Goal: Navigation & Orientation: Find specific page/section

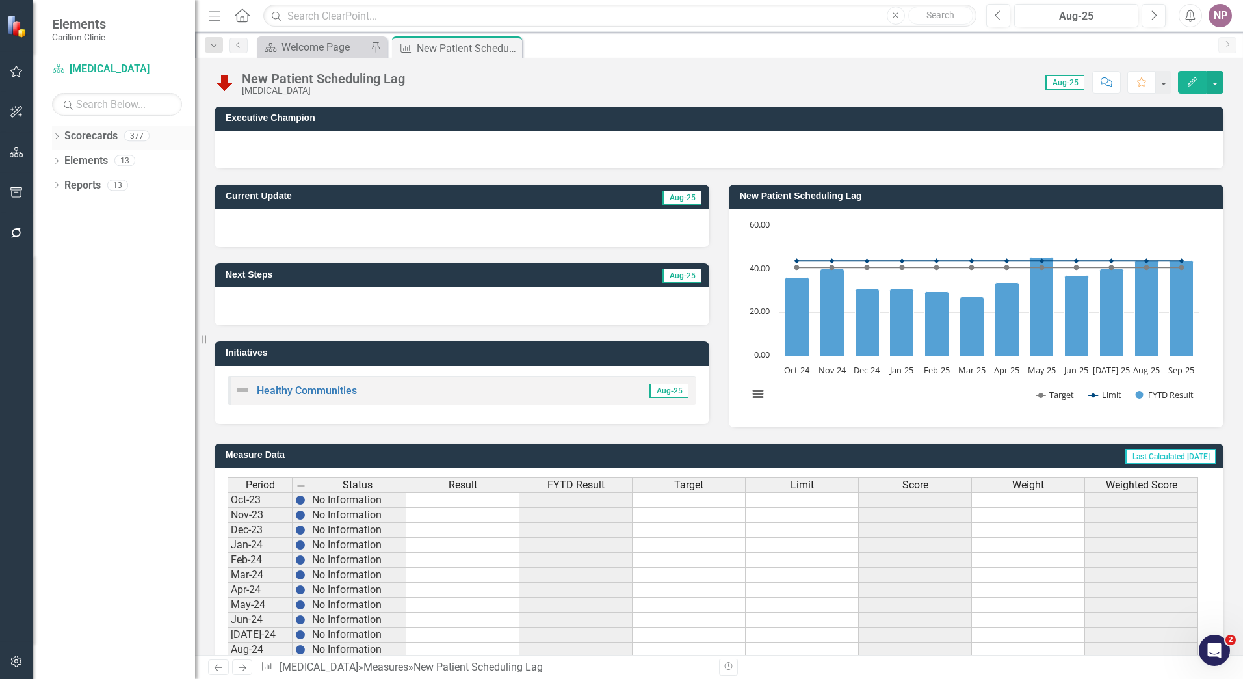
click at [60, 136] on icon "Dropdown" at bounding box center [56, 137] width 9 height 7
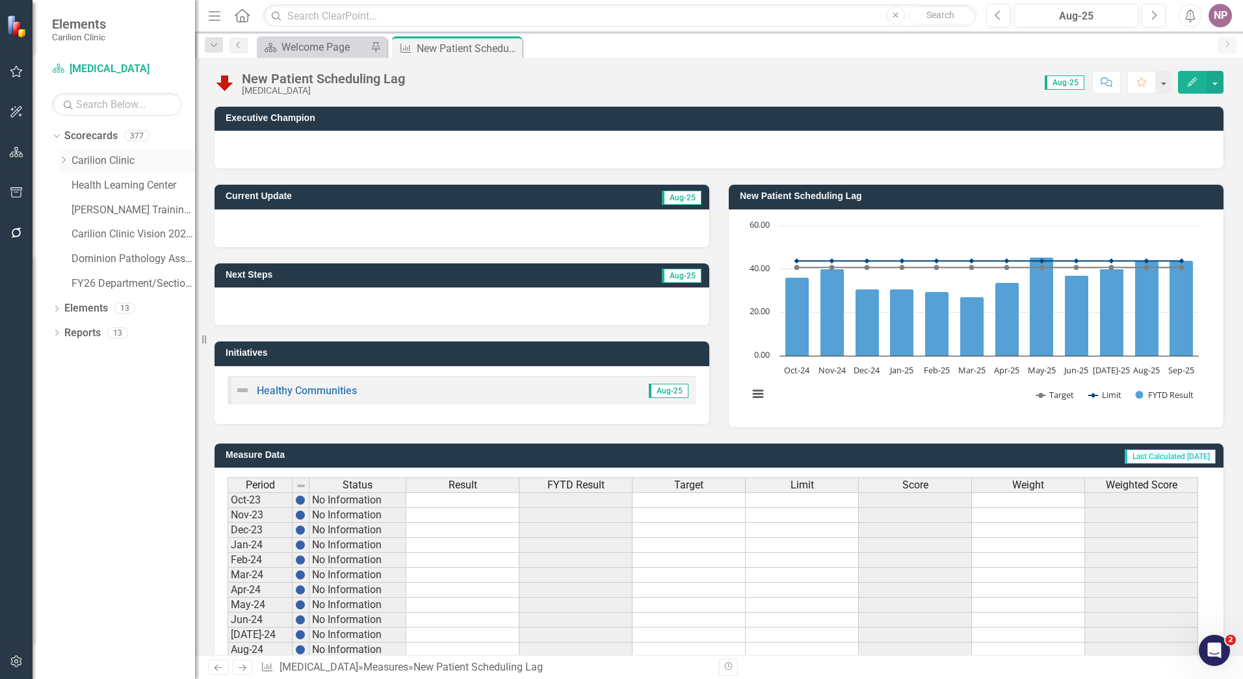
click at [69, 160] on div "Dropdown" at bounding box center [65, 160] width 13 height 11
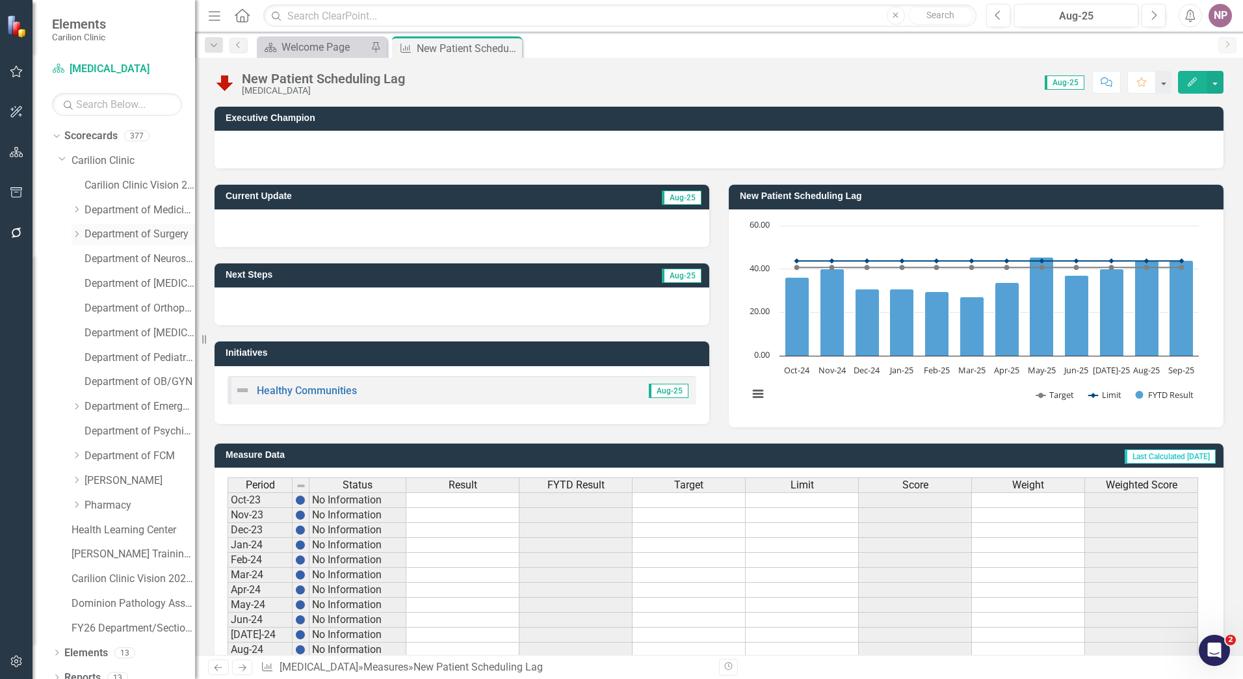
click at [79, 235] on icon "Dropdown" at bounding box center [77, 234] width 10 height 8
click at [166, 281] on link "Roanoke-Rockbridge Urology" at bounding box center [147, 283] width 98 height 15
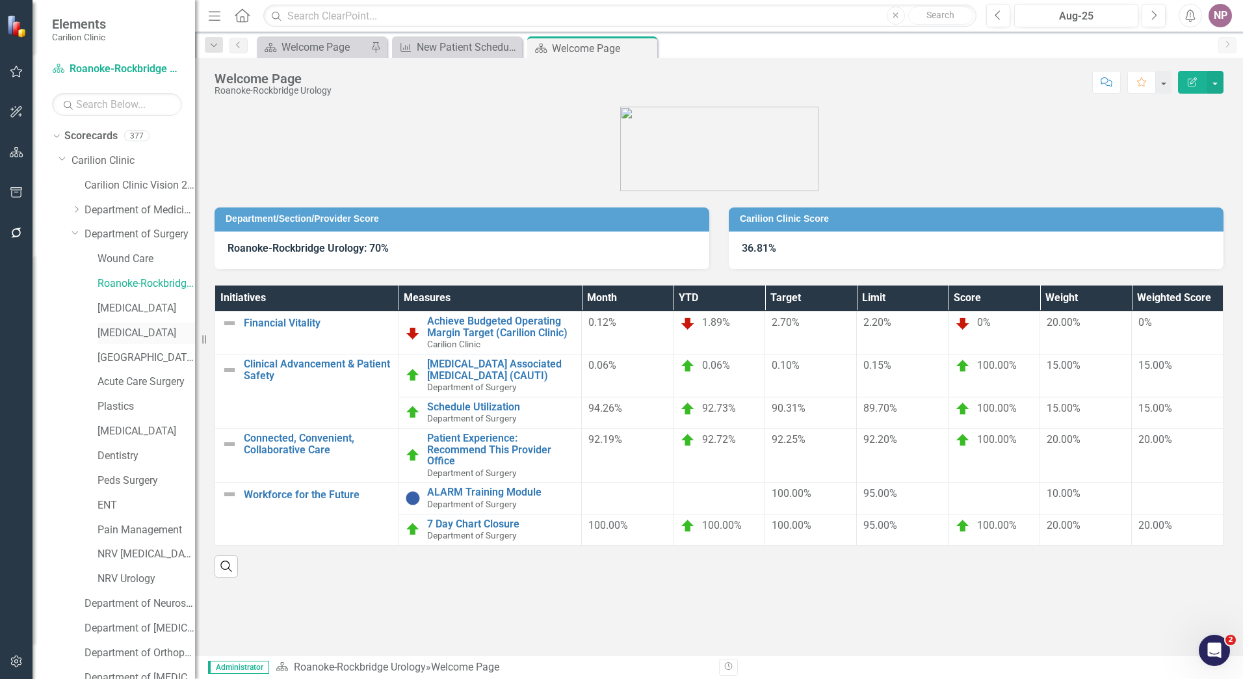
click at [134, 337] on link "[MEDICAL_DATA]" at bounding box center [147, 333] width 98 height 15
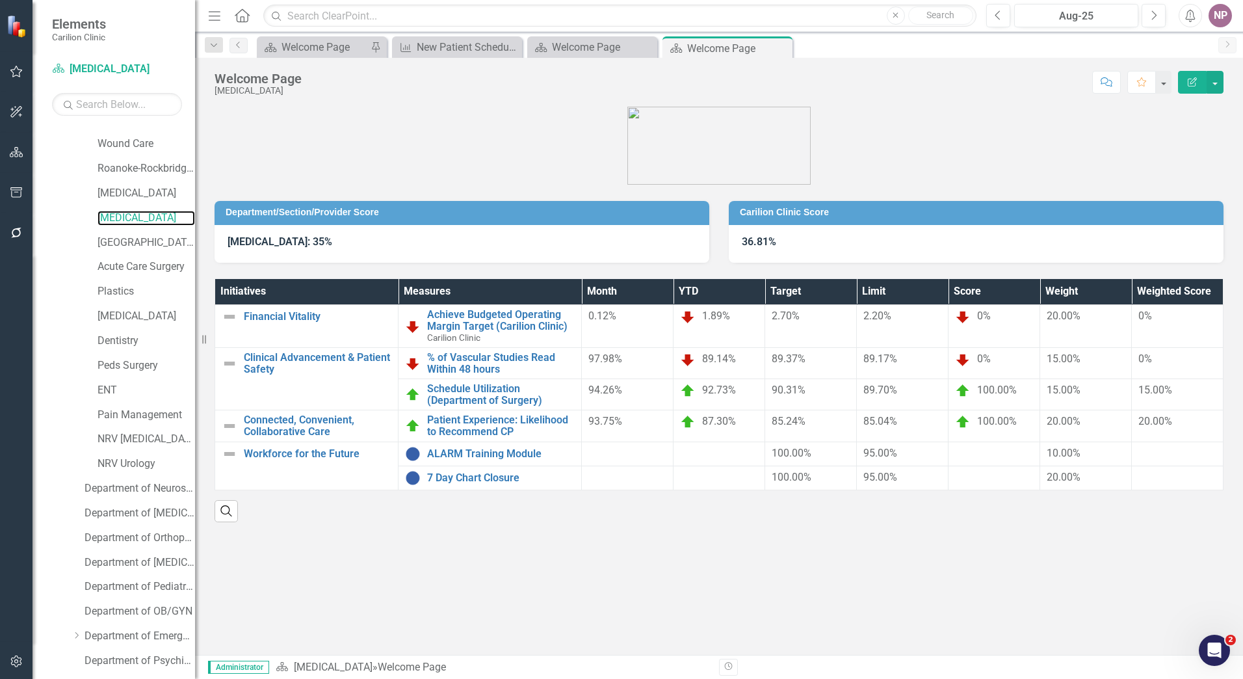
scroll to position [357, 0]
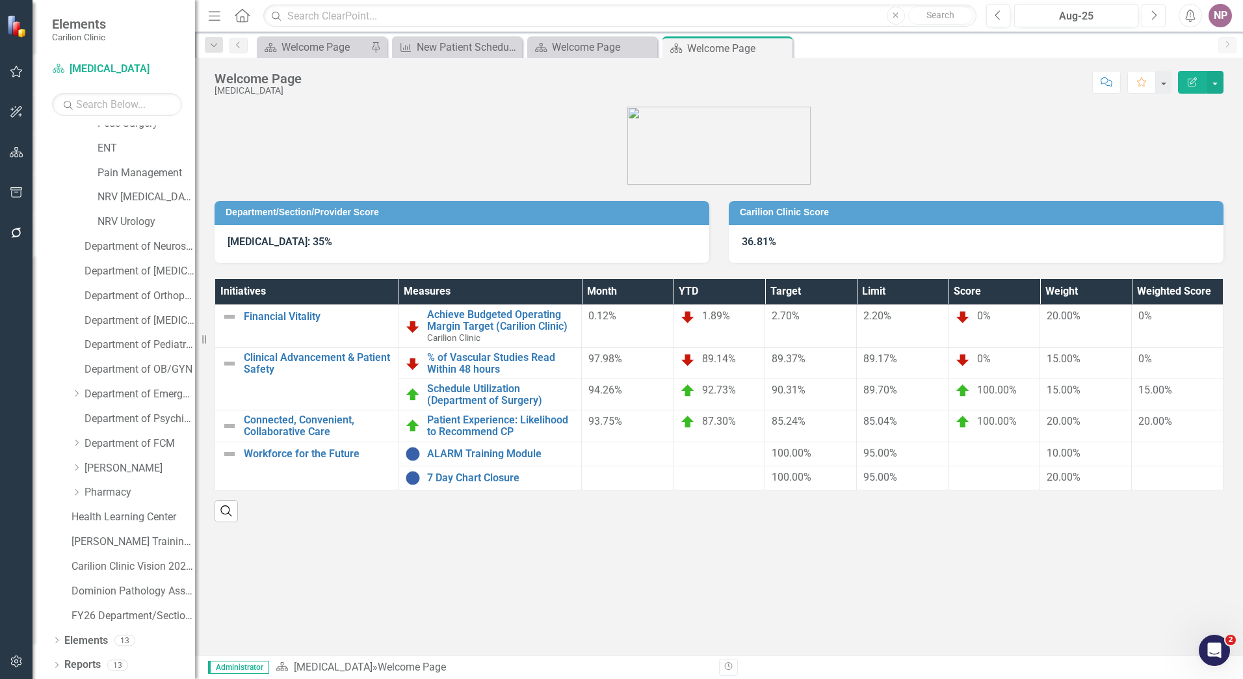
click at [1161, 18] on button "Next" at bounding box center [1153, 15] width 24 height 23
click at [69, 445] on div "Dropdown Department of FCM" at bounding box center [127, 445] width 137 height 25
click at [73, 445] on icon "Dropdown" at bounding box center [77, 443] width 10 height 8
click at [142, 398] on link "VelocityCare" at bounding box center [147, 394] width 98 height 15
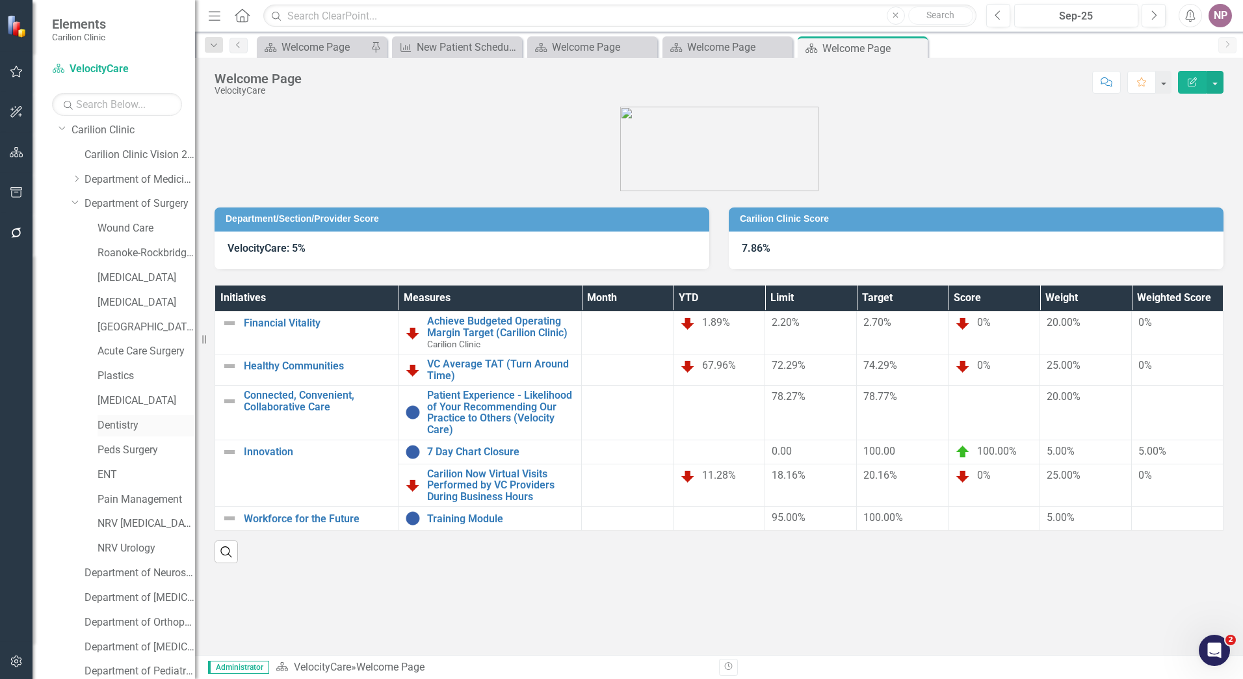
scroll to position [27, 0]
click at [79, 183] on icon "Dropdown" at bounding box center [77, 183] width 10 height 8
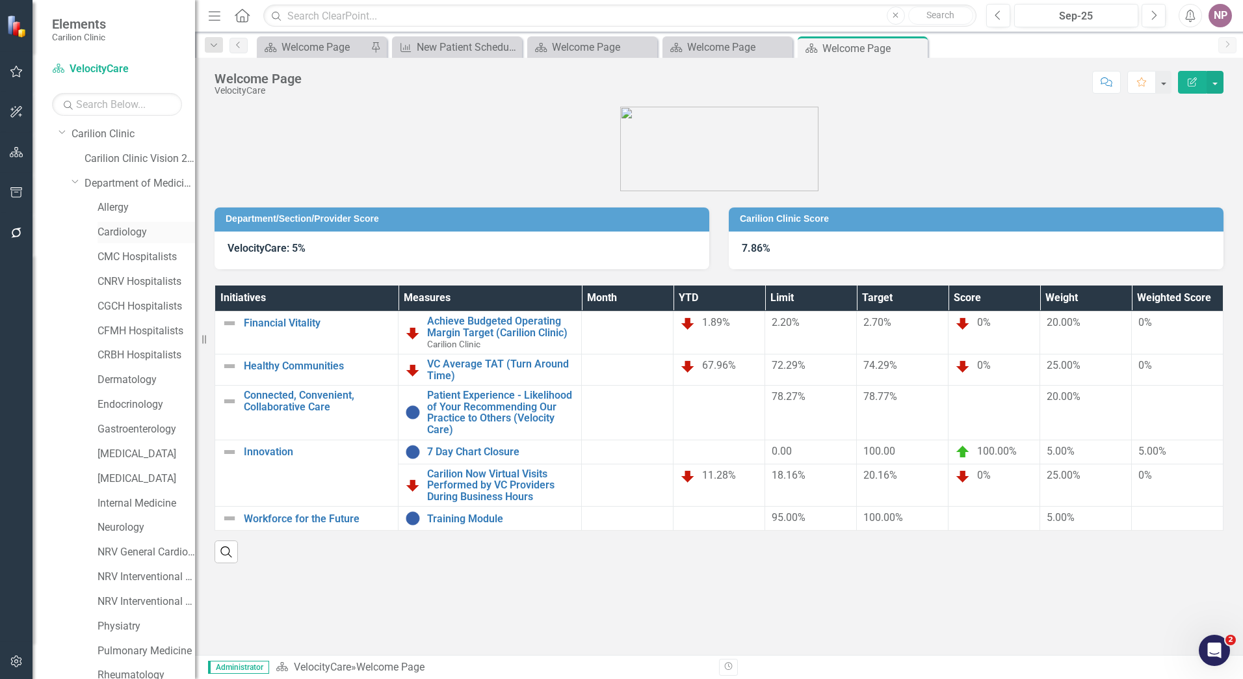
click at [117, 231] on link "Cardiology" at bounding box center [147, 232] width 98 height 15
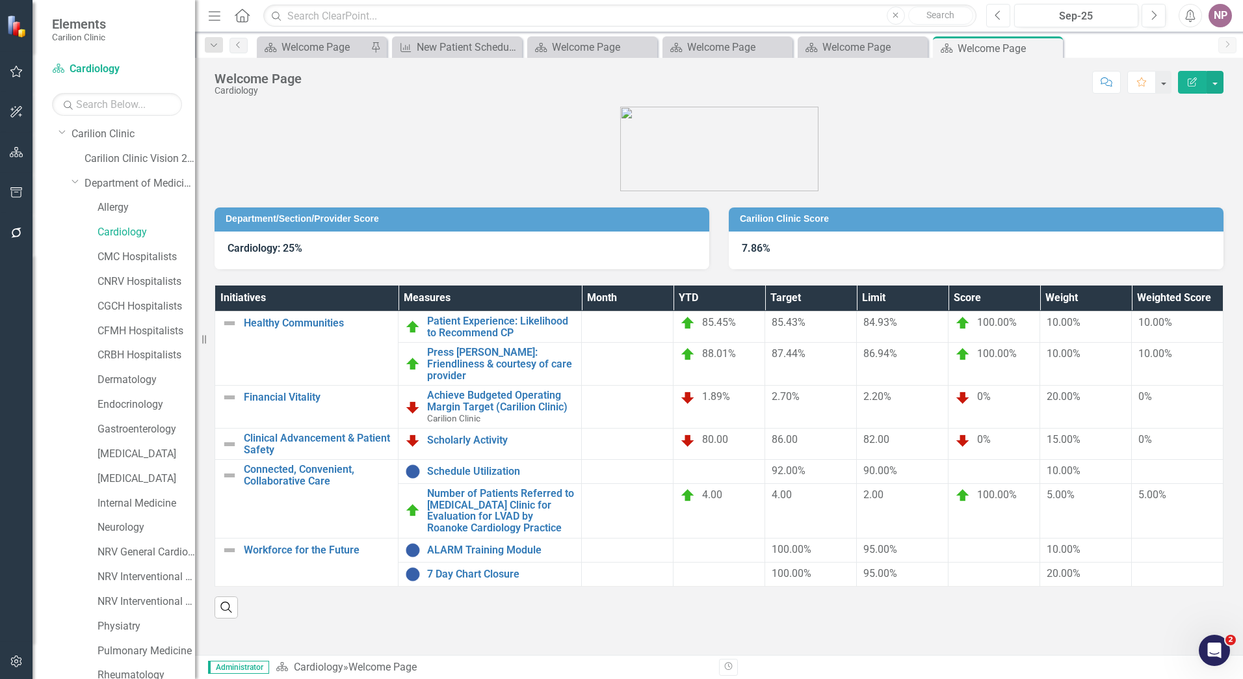
click at [1002, 18] on button "Previous" at bounding box center [998, 15] width 24 height 23
